Goal: Transaction & Acquisition: Purchase product/service

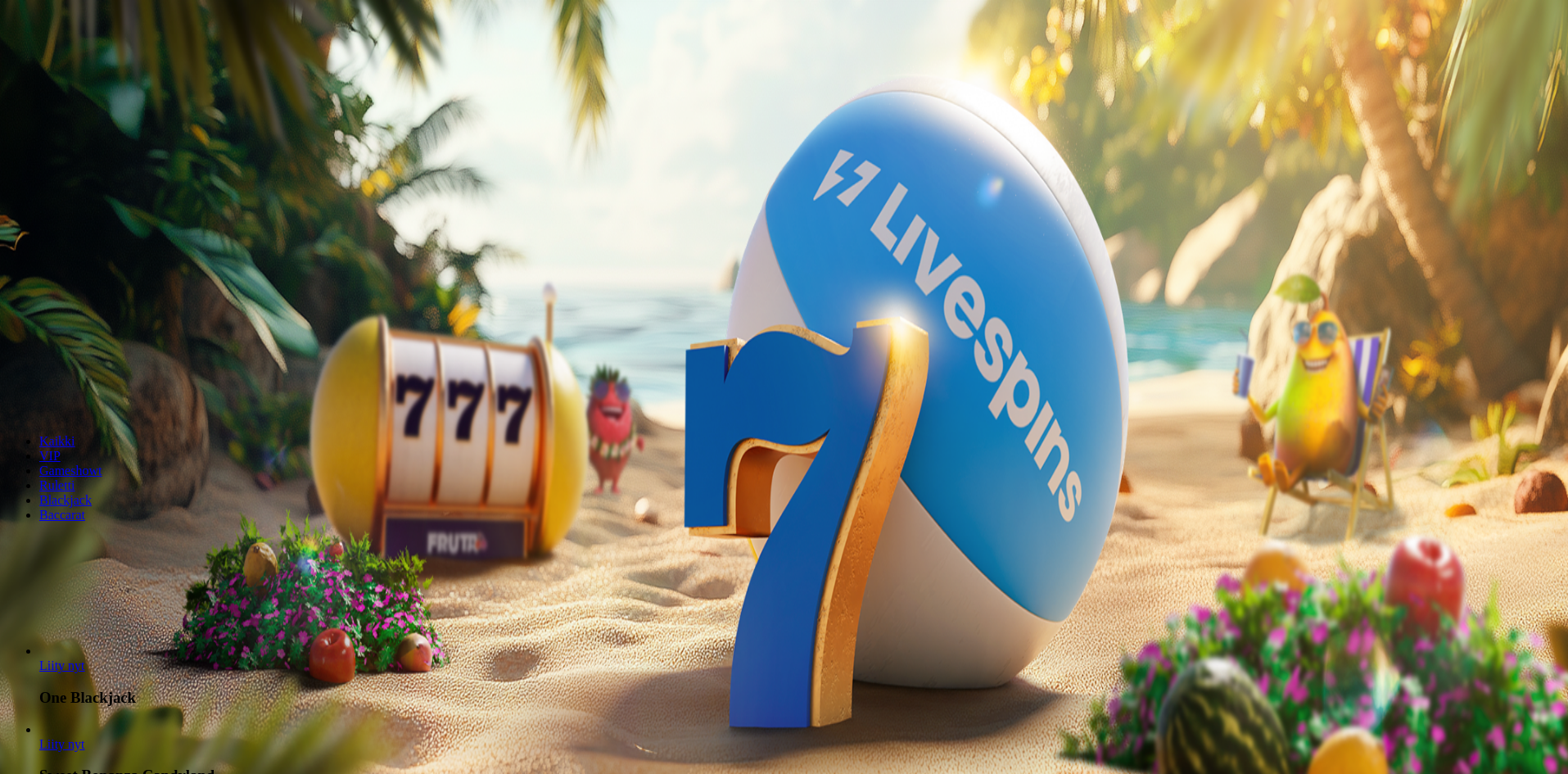
click at [114, 68] on button "Kirjaudu" at bounding box center [113, 59] width 53 height 17
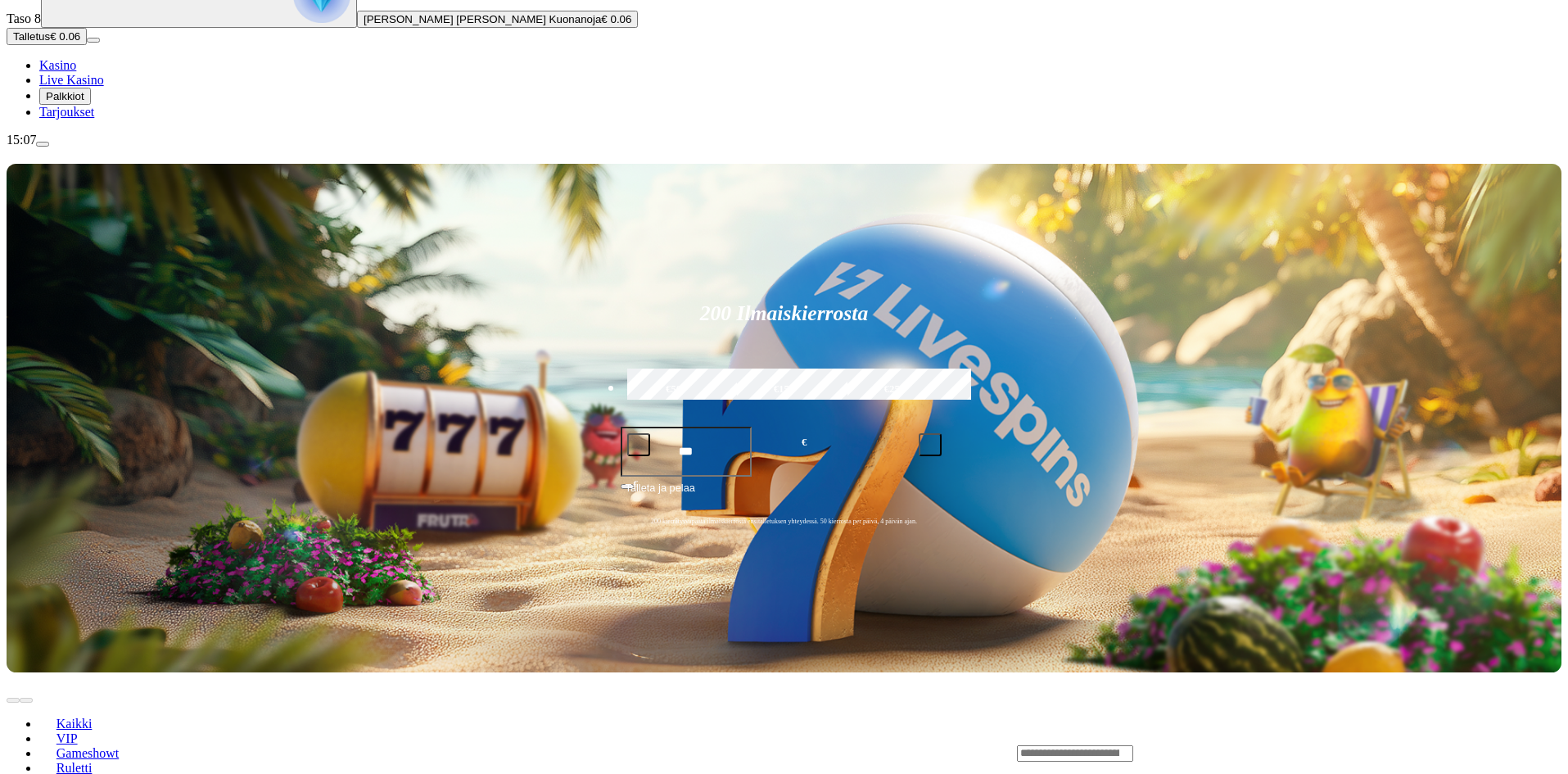
scroll to position [164, 0]
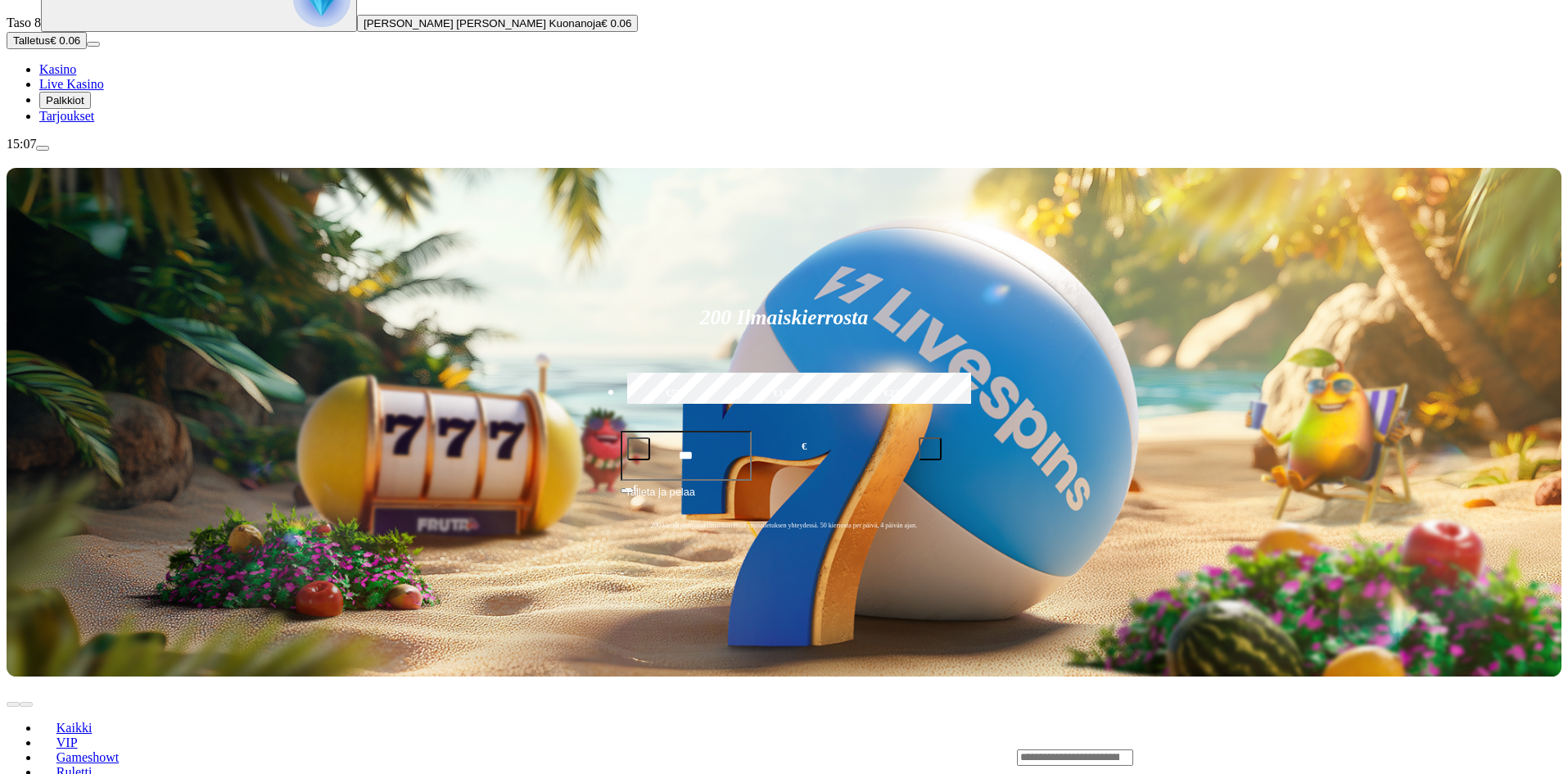
click at [77, 77] on span "Kasino" at bounding box center [58, 69] width 37 height 14
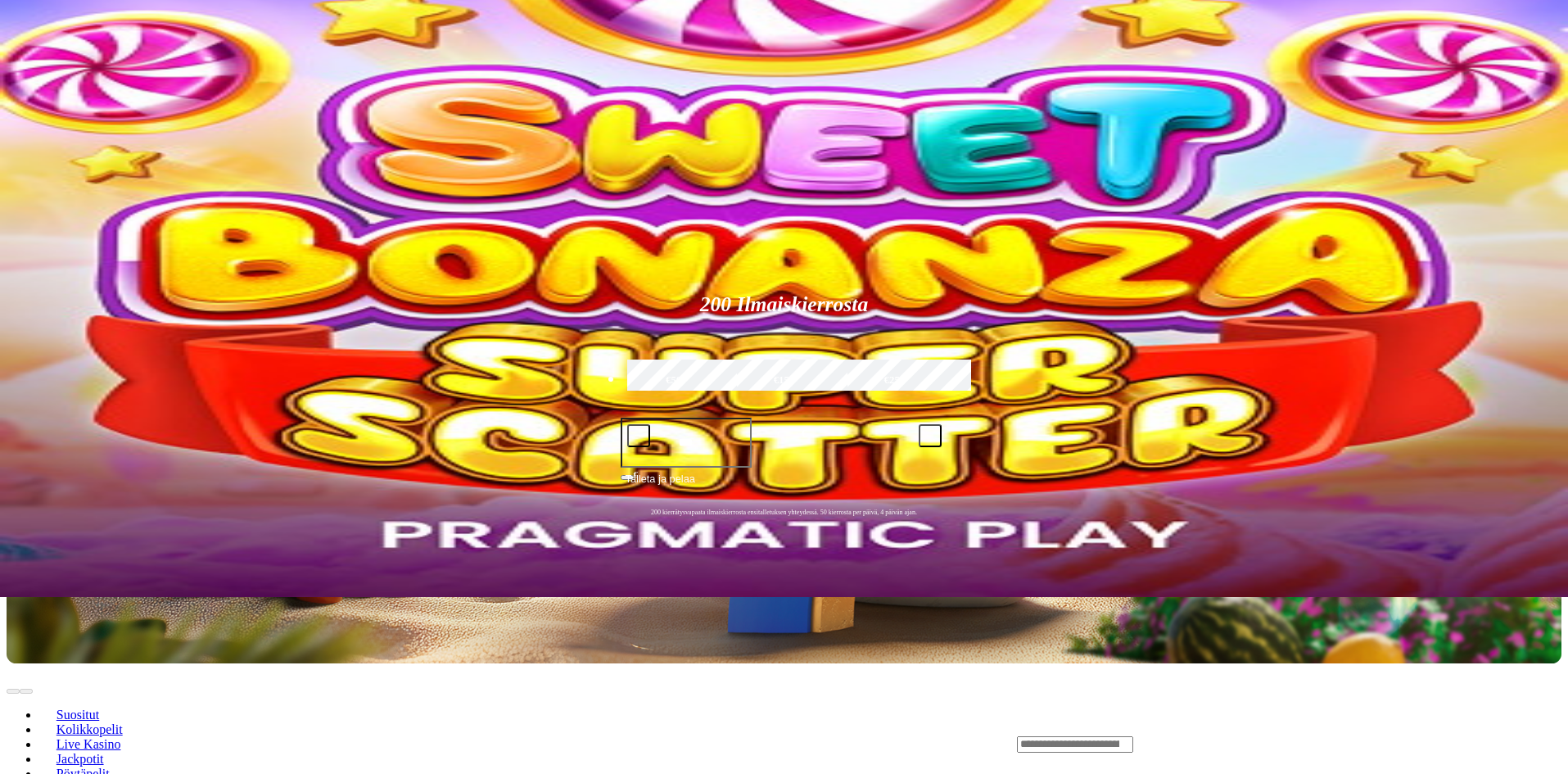
scroll to position [164, 0]
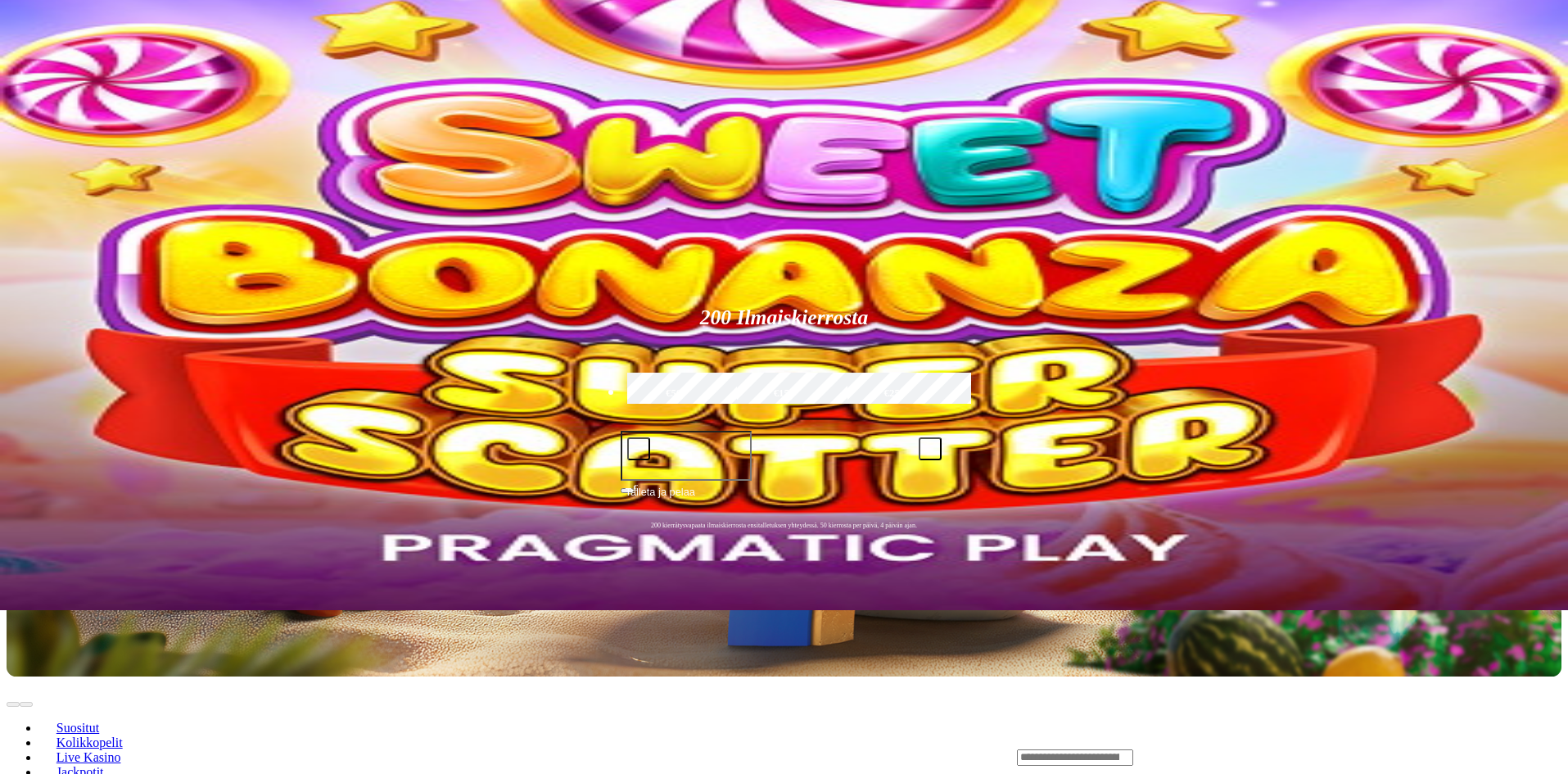
click at [1154, 749] on div "Lobby" at bounding box center [1289, 758] width 544 height 17
click at [1133, 750] on input "Search" at bounding box center [1075, 758] width 116 height 16
type input "**********"
click at [1098, 773] on span "Pelaa nyt" at bounding box center [1074, 781] width 48 height 14
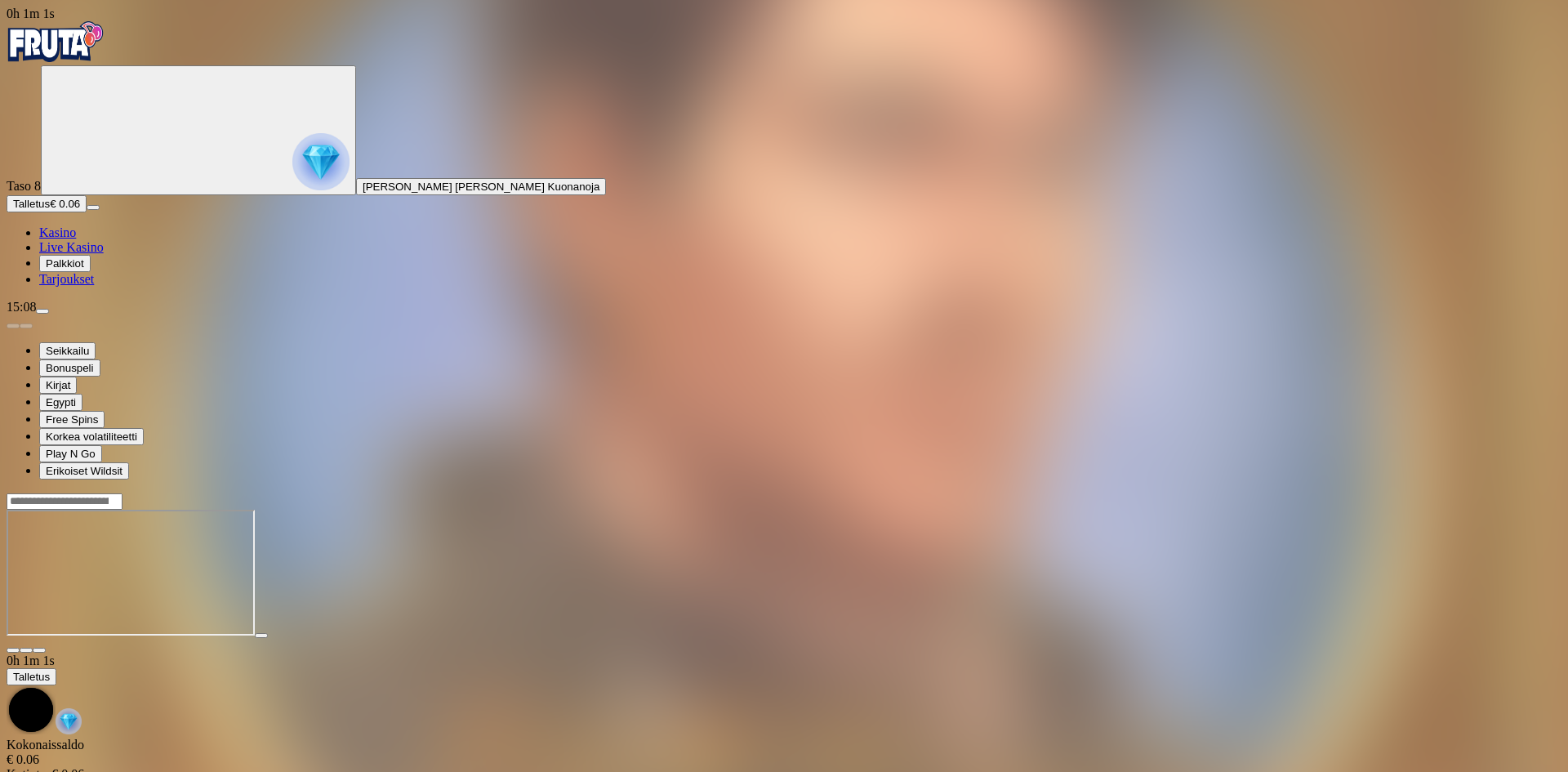
click at [104, 62] on img "Primary" at bounding box center [55, 42] width 98 height 41
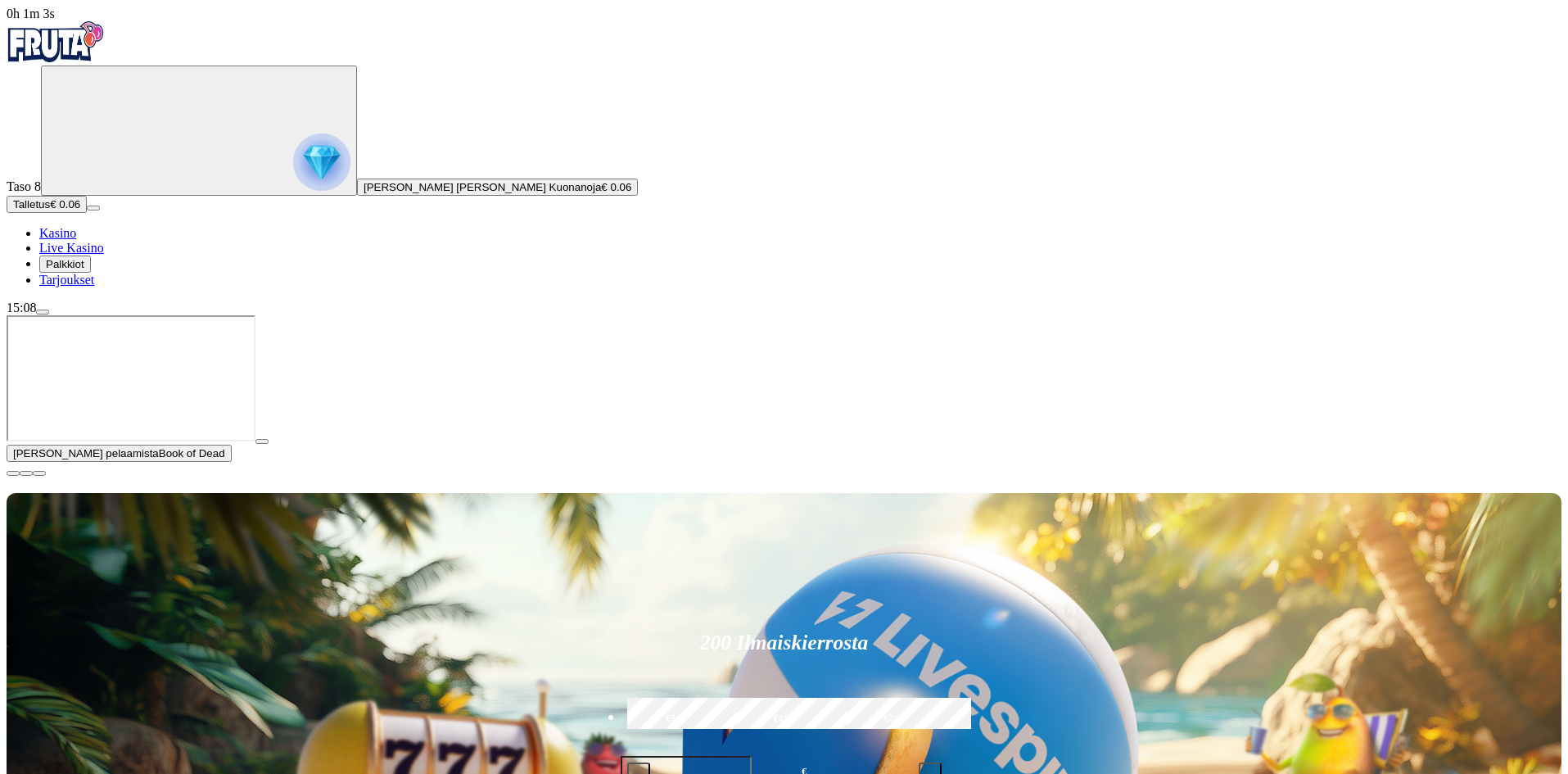
click at [14, 474] on span "close icon" at bounding box center [14, 474] width 0 height 0
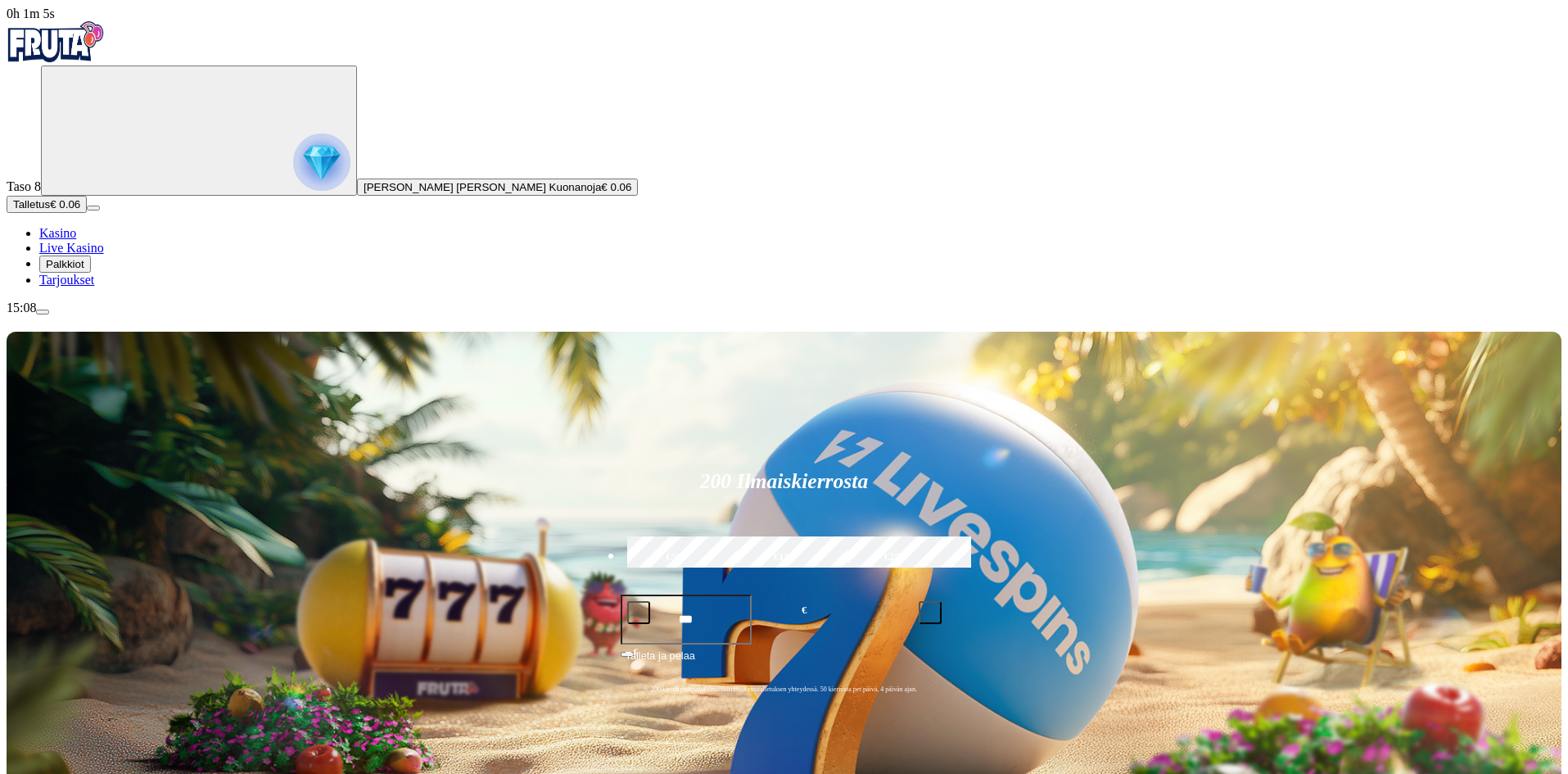
click at [84, 270] on span "Palkkiot" at bounding box center [65, 263] width 39 height 13
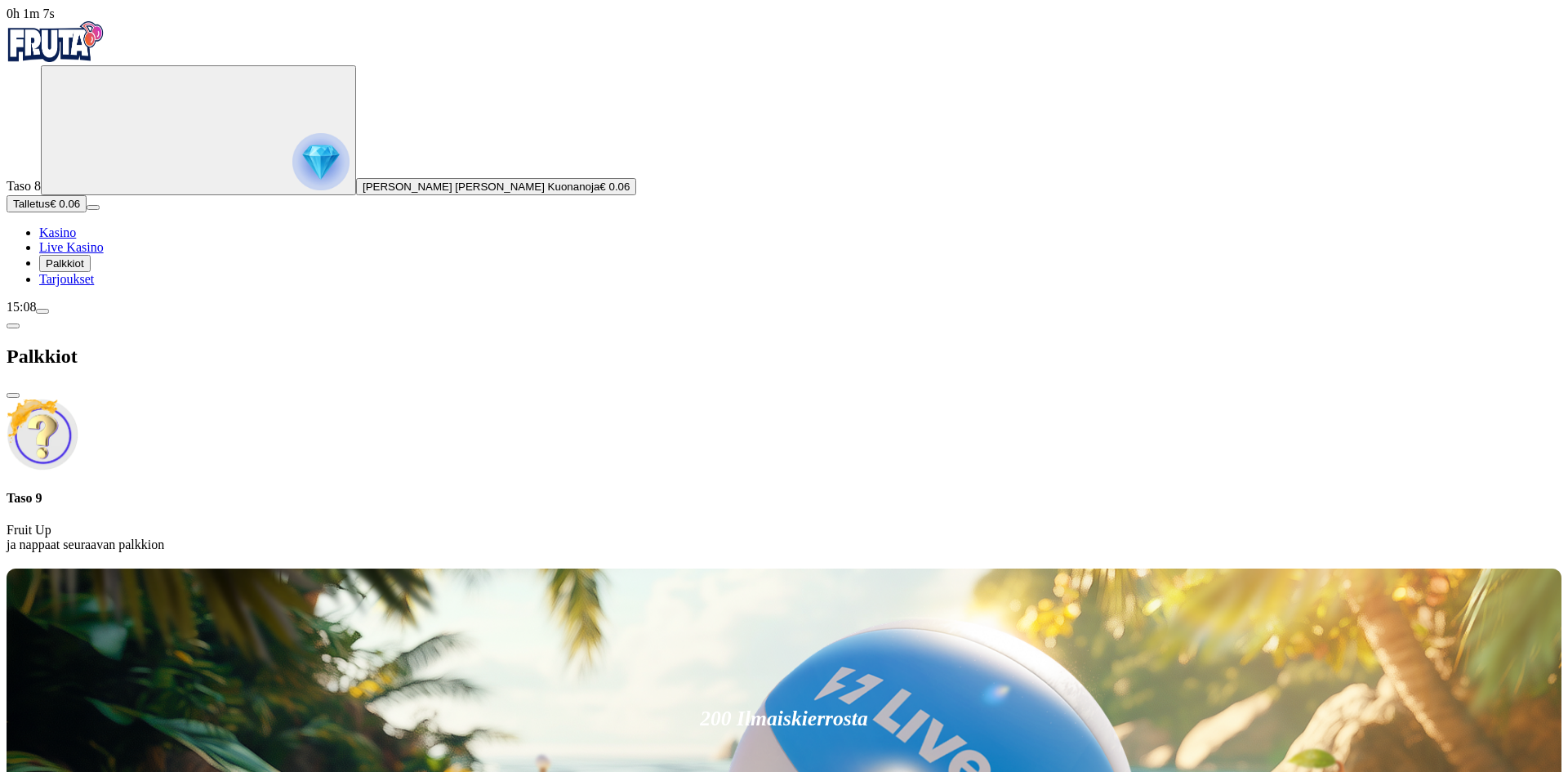
click at [76, 286] on span "Tarjoukset" at bounding box center [67, 279] width 55 height 14
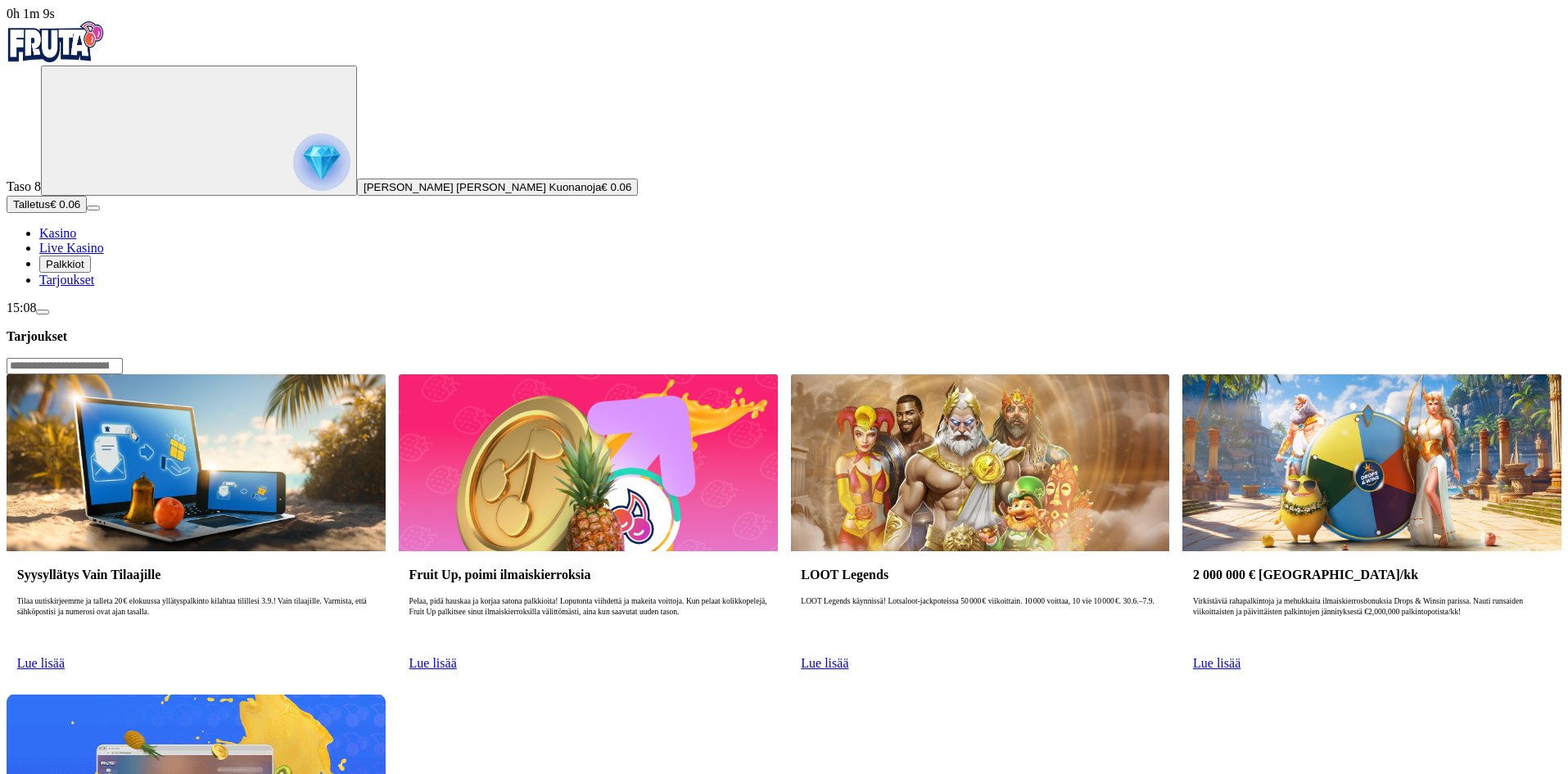
click at [293, 191] on img "Primary" at bounding box center [322, 162] width 57 height 57
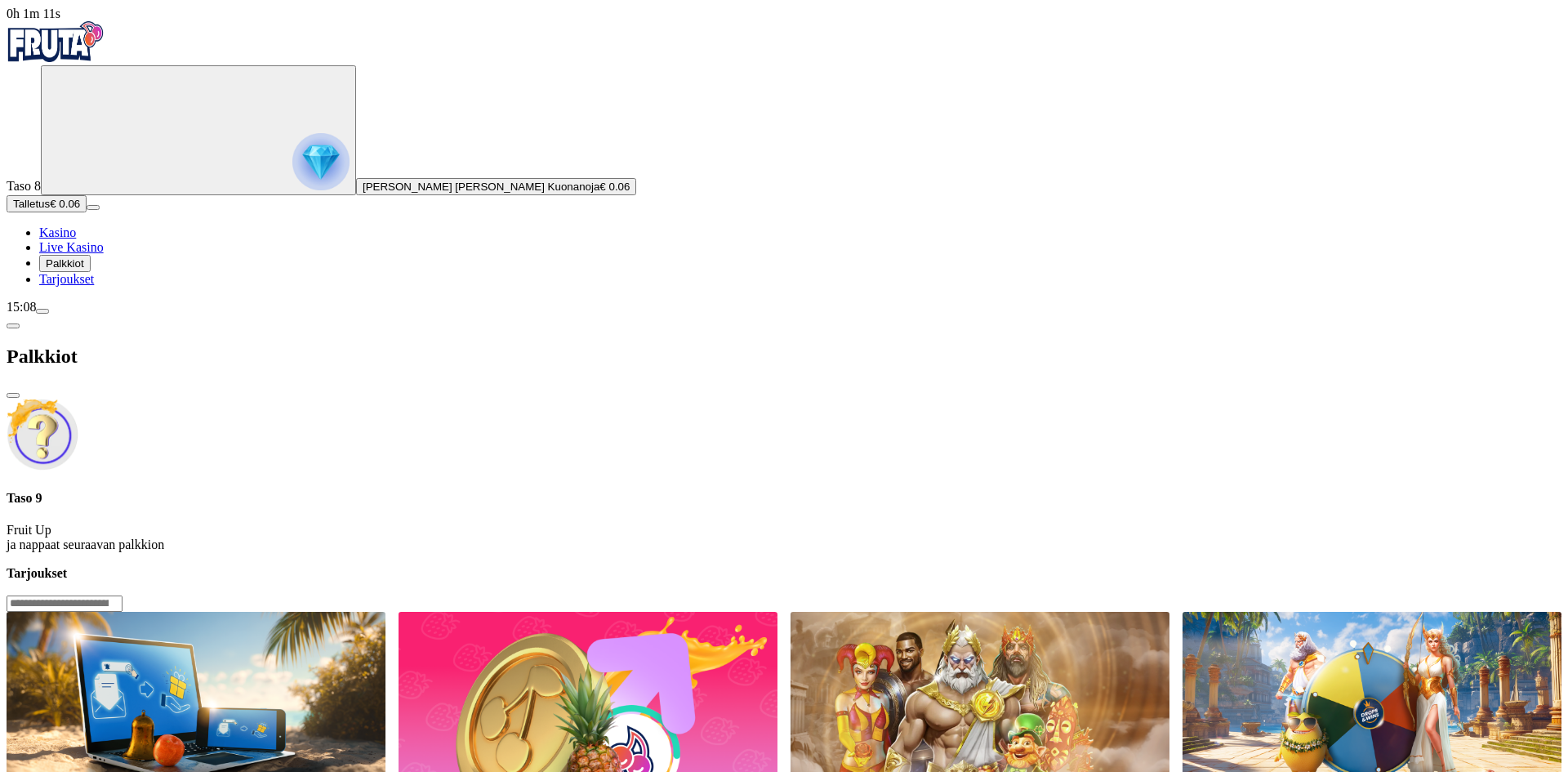
click at [94, 135] on circle "Primary" at bounding box center [170, 129] width 166 height 166
click at [104, 45] on img "Primary" at bounding box center [55, 42] width 98 height 41
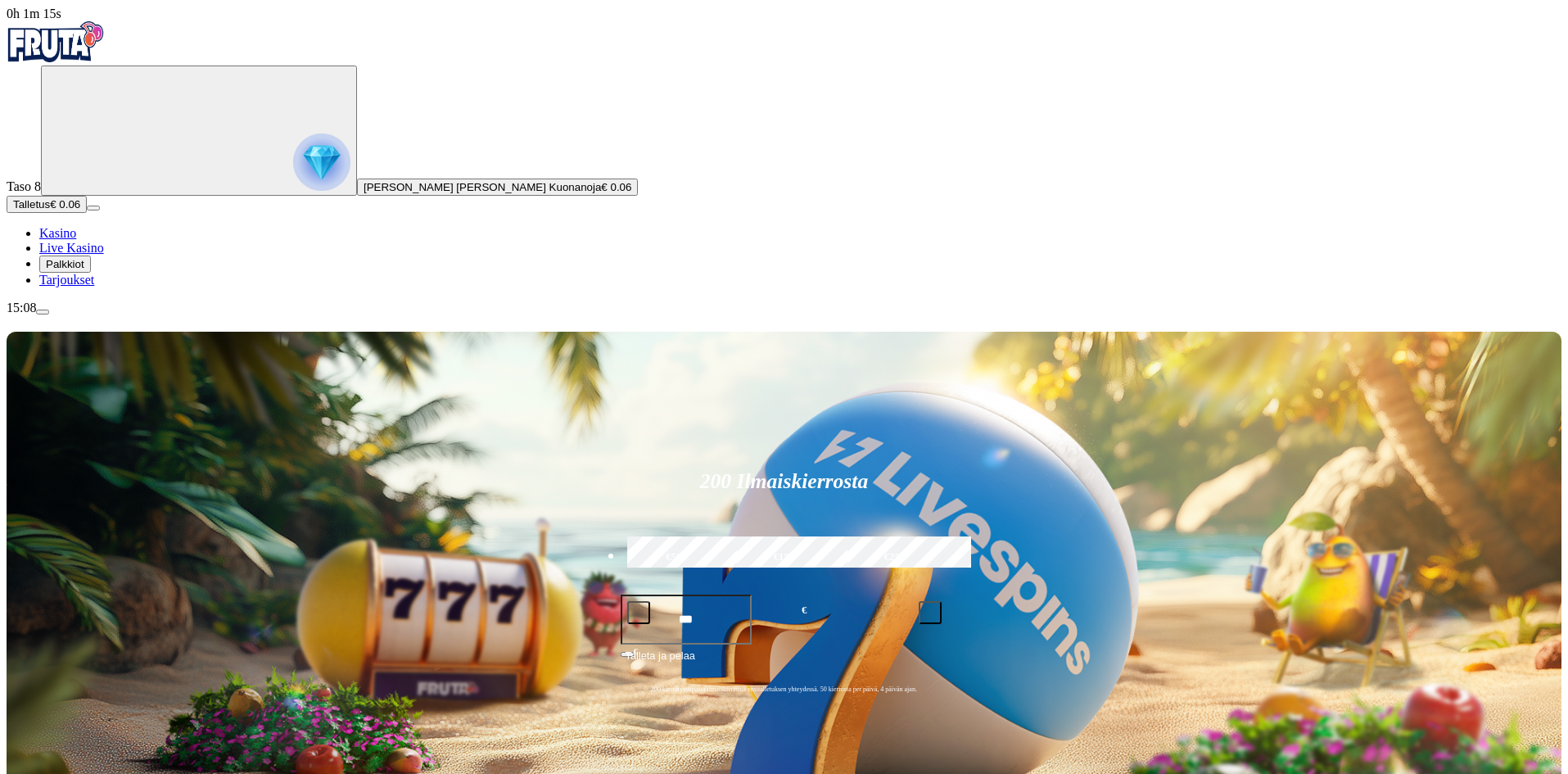
click at [50, 210] on span "Talletus" at bounding box center [32, 204] width 37 height 13
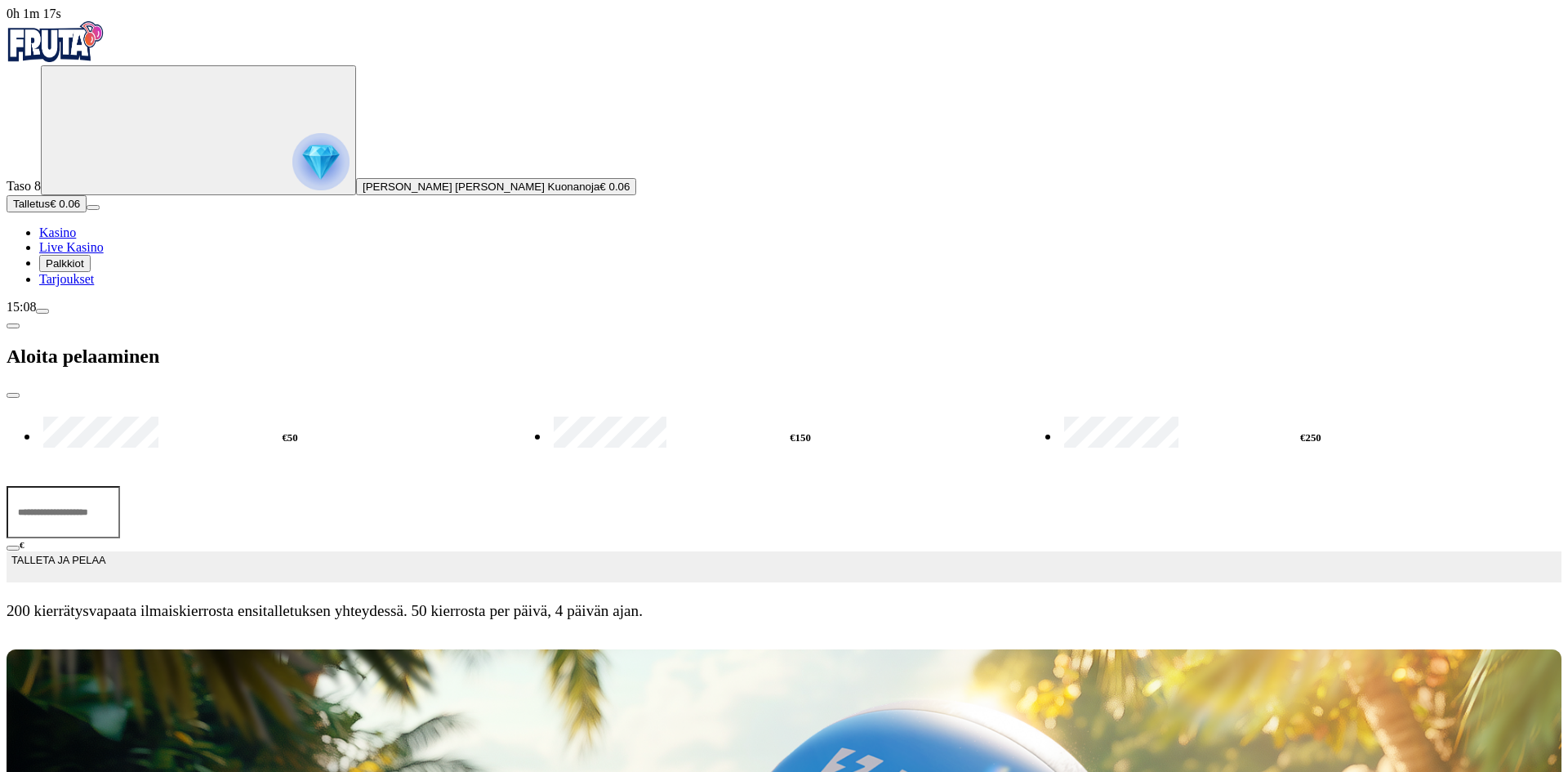
click at [126, 131] on icon "Primary" at bounding box center [170, 129] width 245 height 123
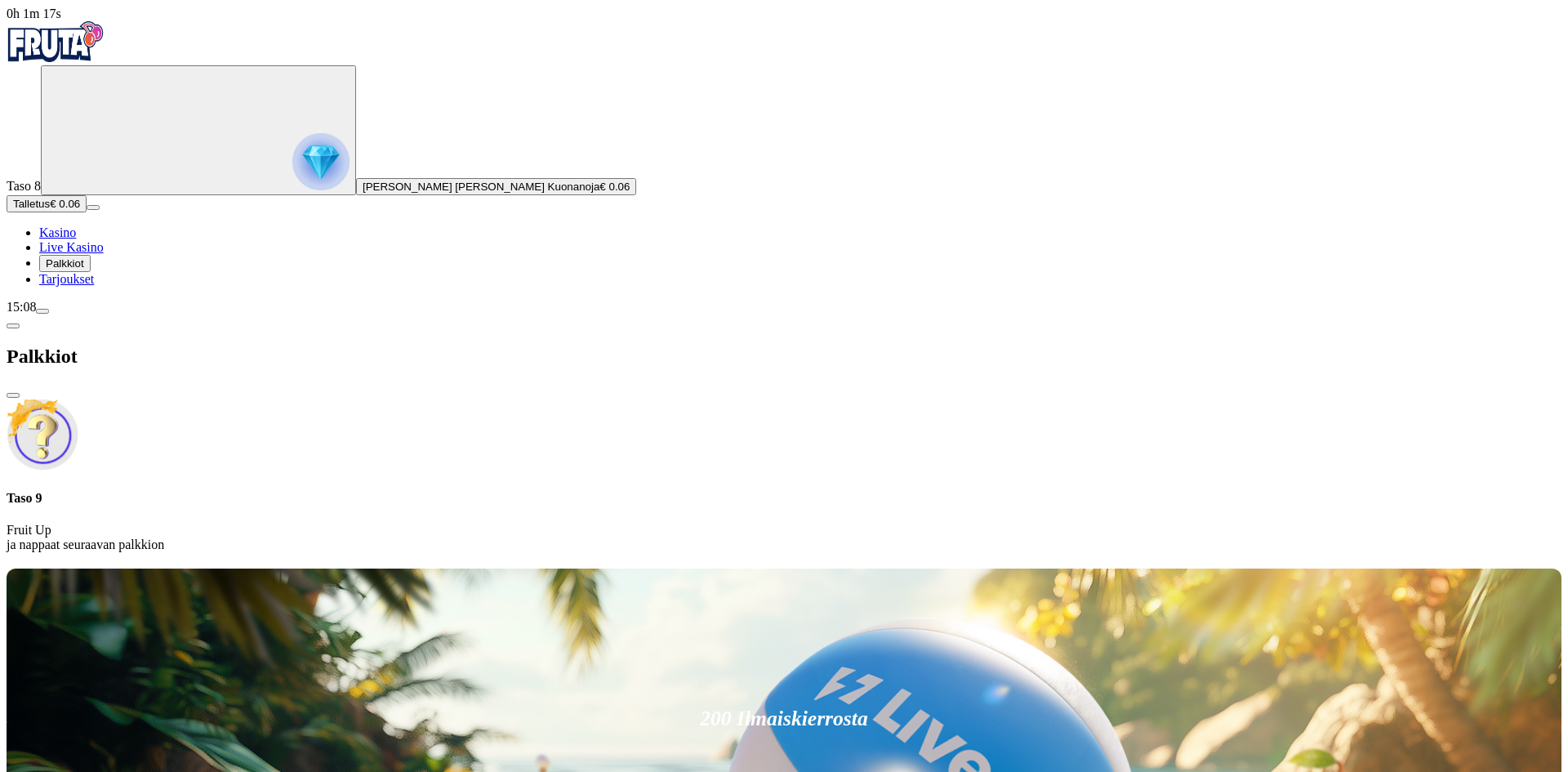
click at [120, 172] on circle "Primary" at bounding box center [170, 129] width 166 height 166
click at [14, 395] on span "close icon" at bounding box center [14, 395] width 0 height 0
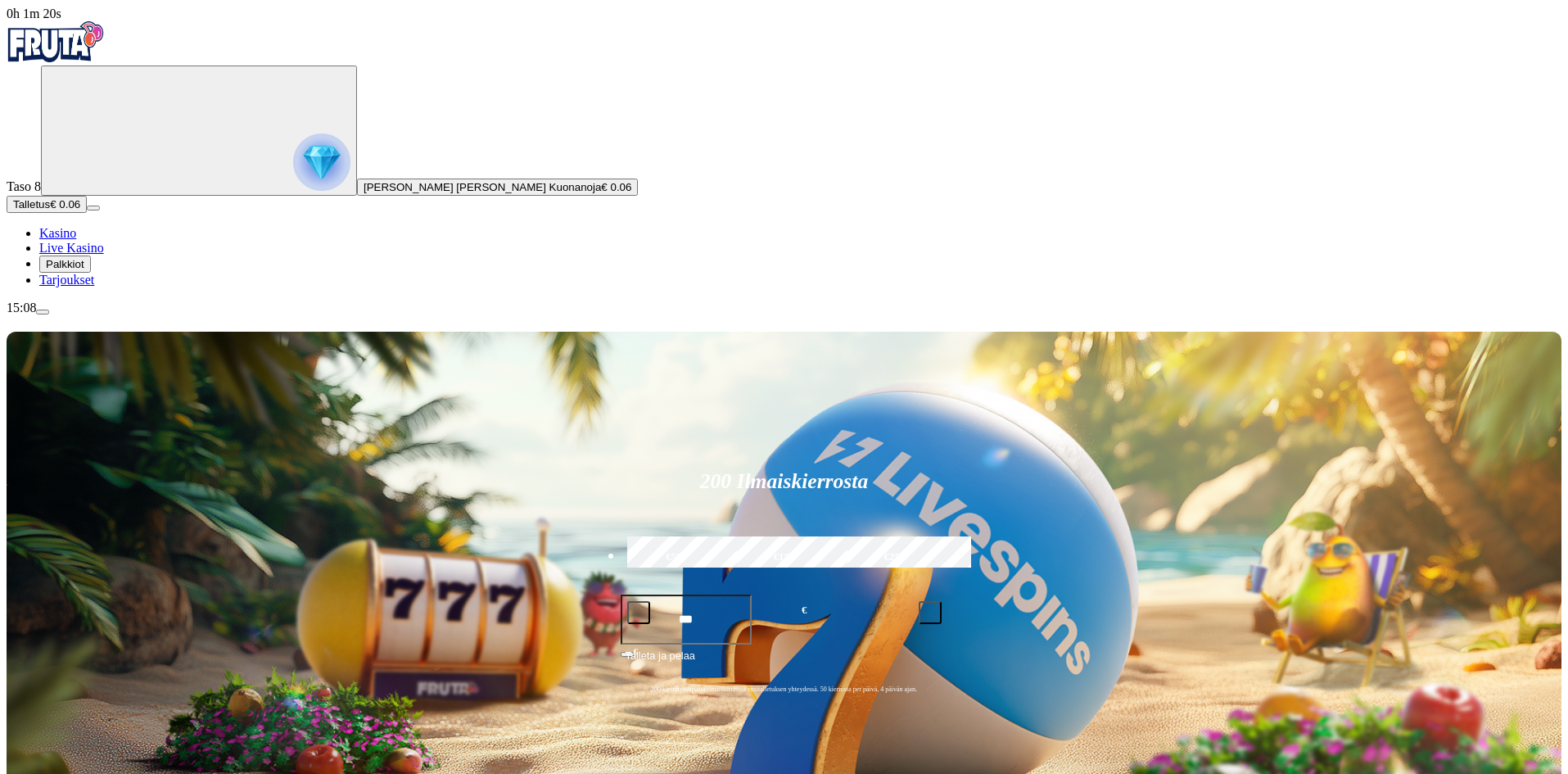
click at [88, 287] on link "Tarjoukset" at bounding box center [67, 280] width 55 height 14
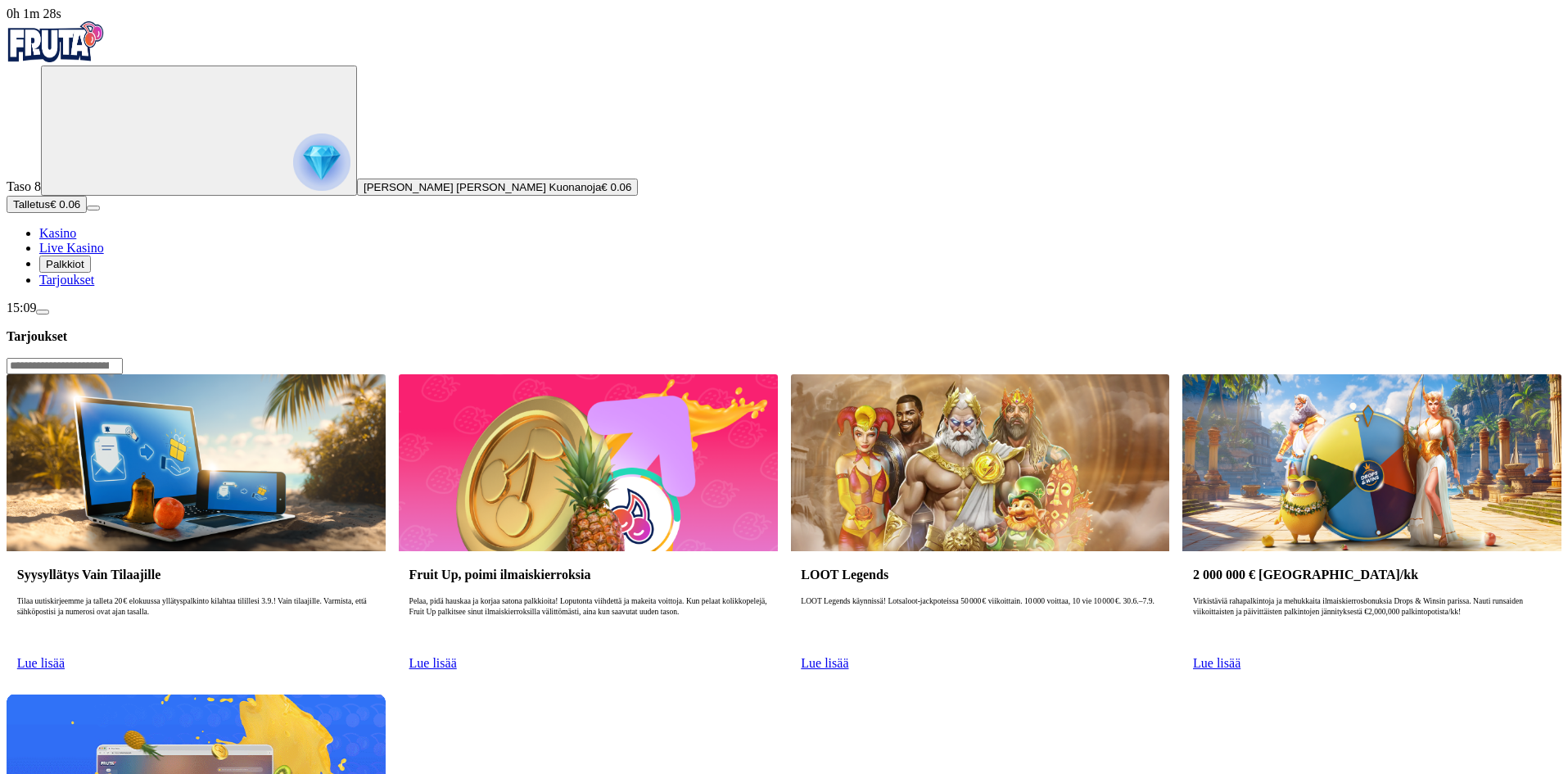
click at [105, 55] on img "Primary" at bounding box center [55, 42] width 98 height 41
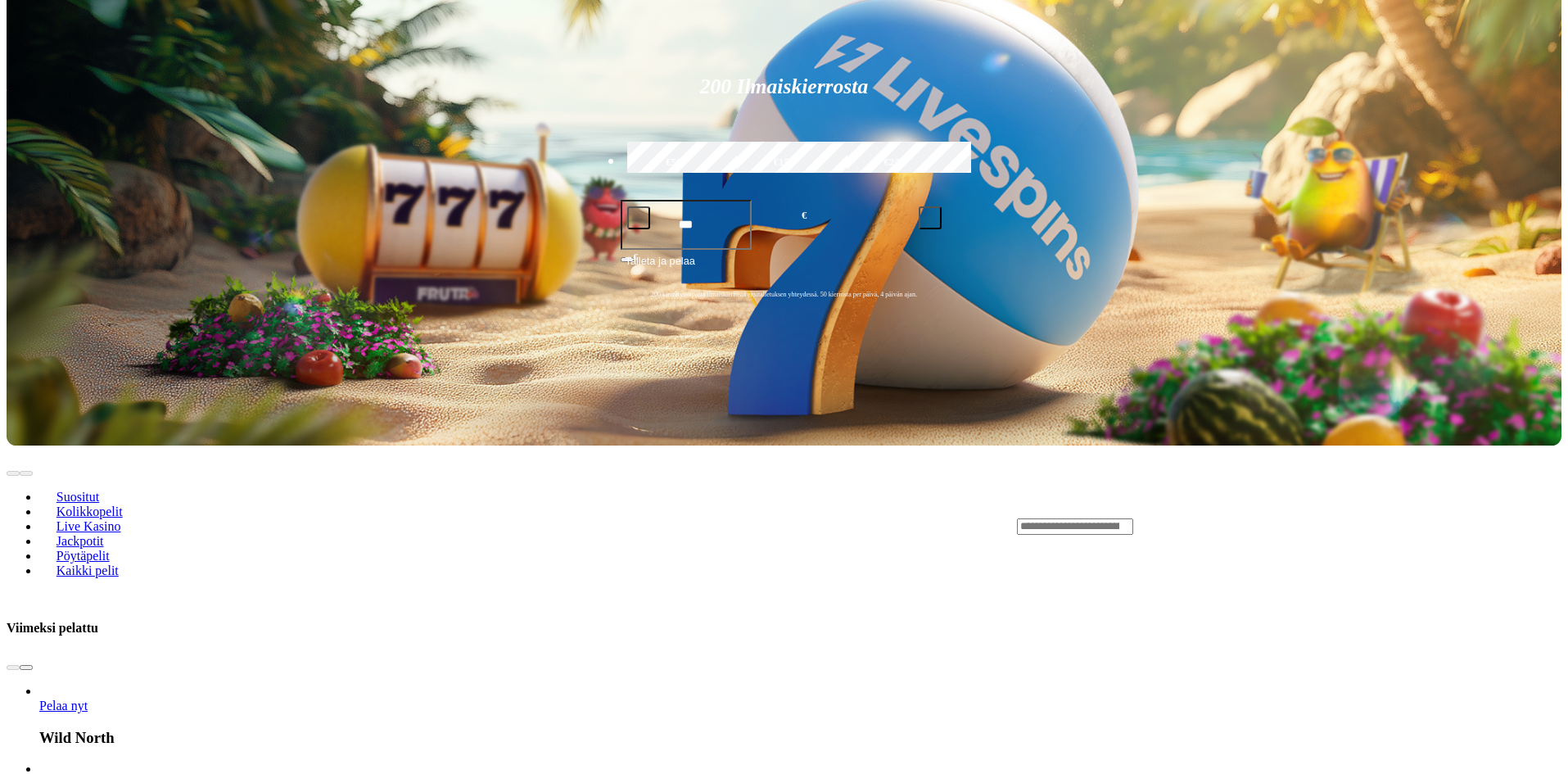
scroll to position [410, 0]
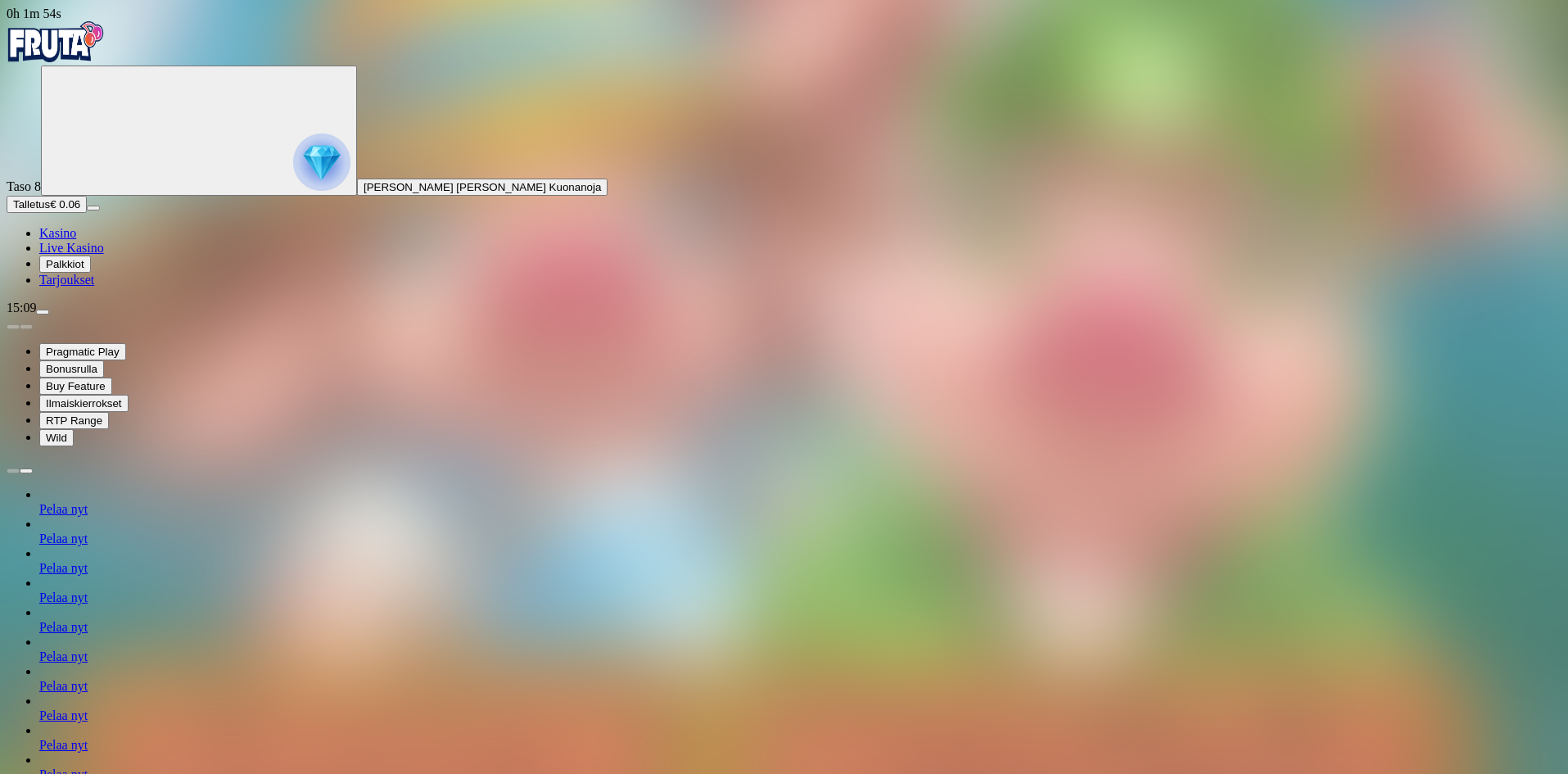
click at [82, 66] on div "Primary" at bounding box center [784, 44] width 1555 height 45
click at [105, 44] on img "Primary" at bounding box center [55, 42] width 98 height 41
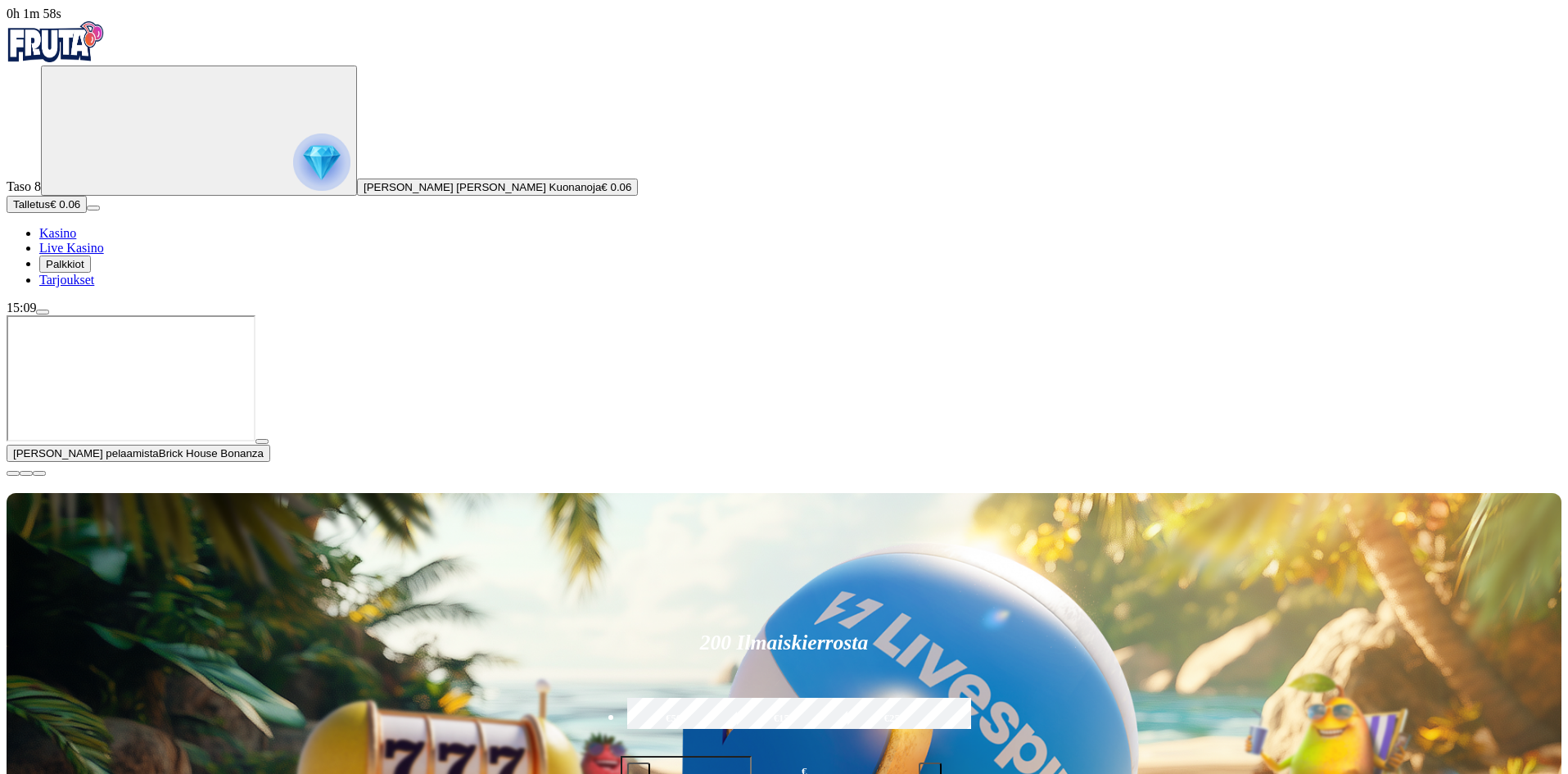
click at [14, 474] on span "close icon" at bounding box center [14, 474] width 0 height 0
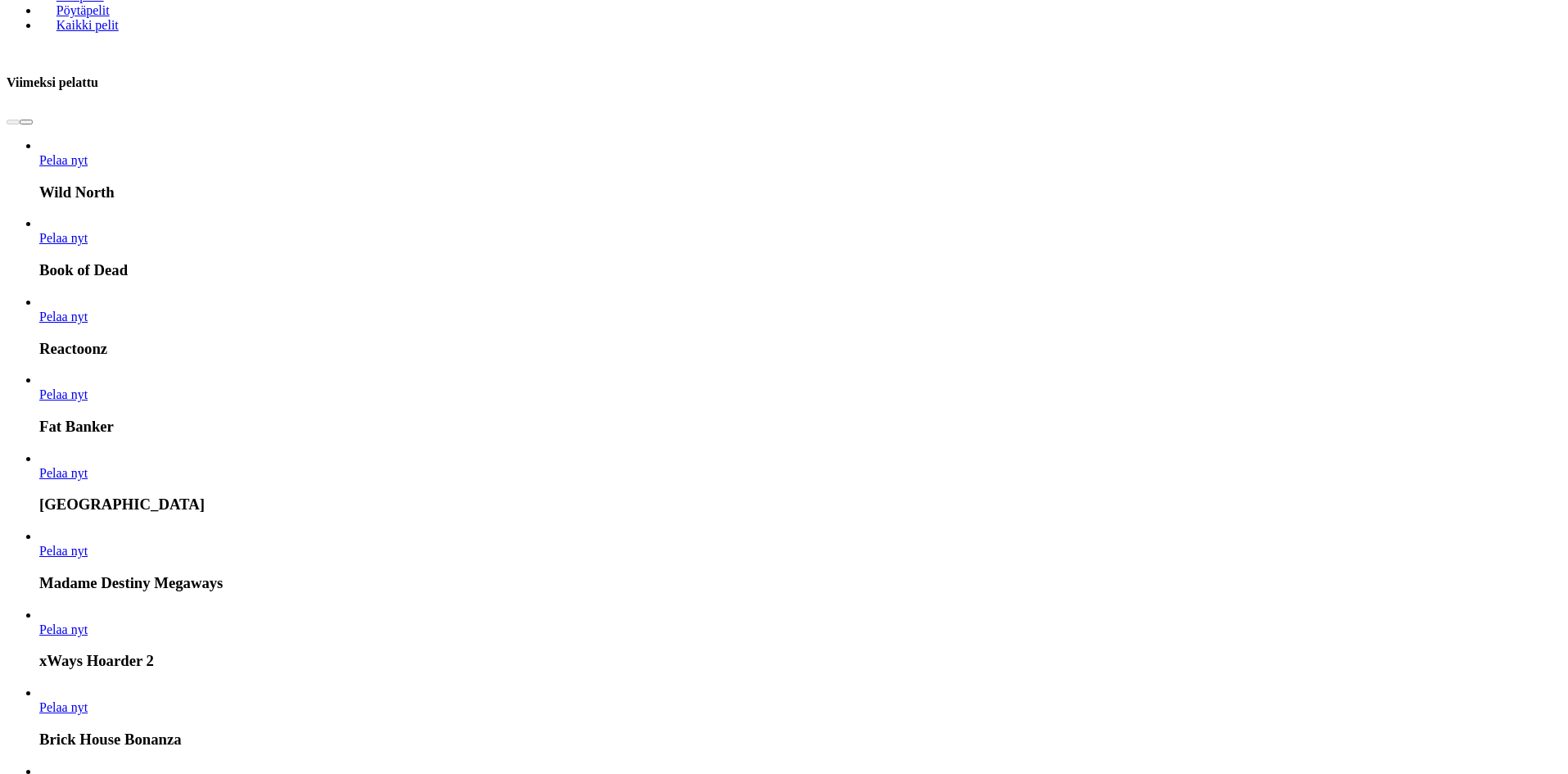
scroll to position [901, 0]
